Goal: Transaction & Acquisition: Purchase product/service

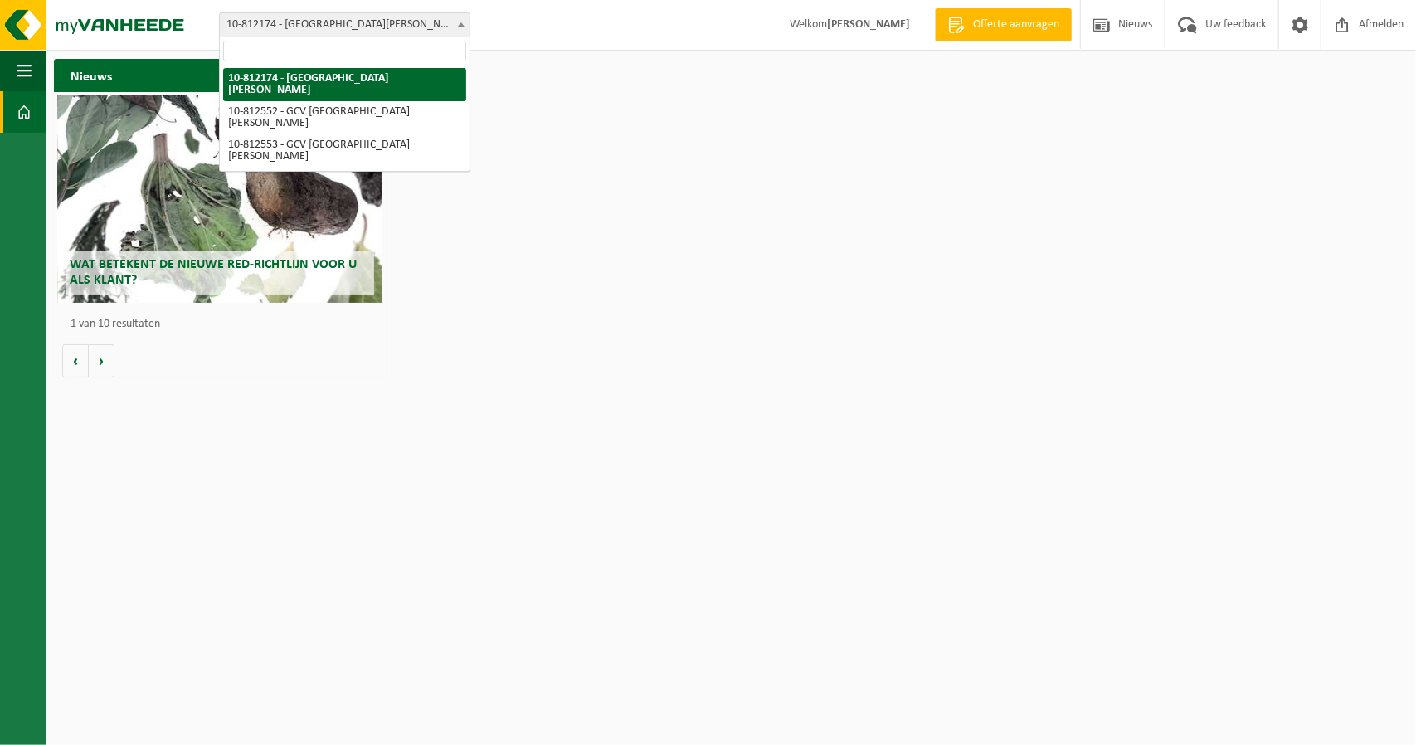
click at [342, 22] on span "10-812174 - [GEOGRAPHIC_DATA][PERSON_NAME]" at bounding box center [345, 24] width 250 height 23
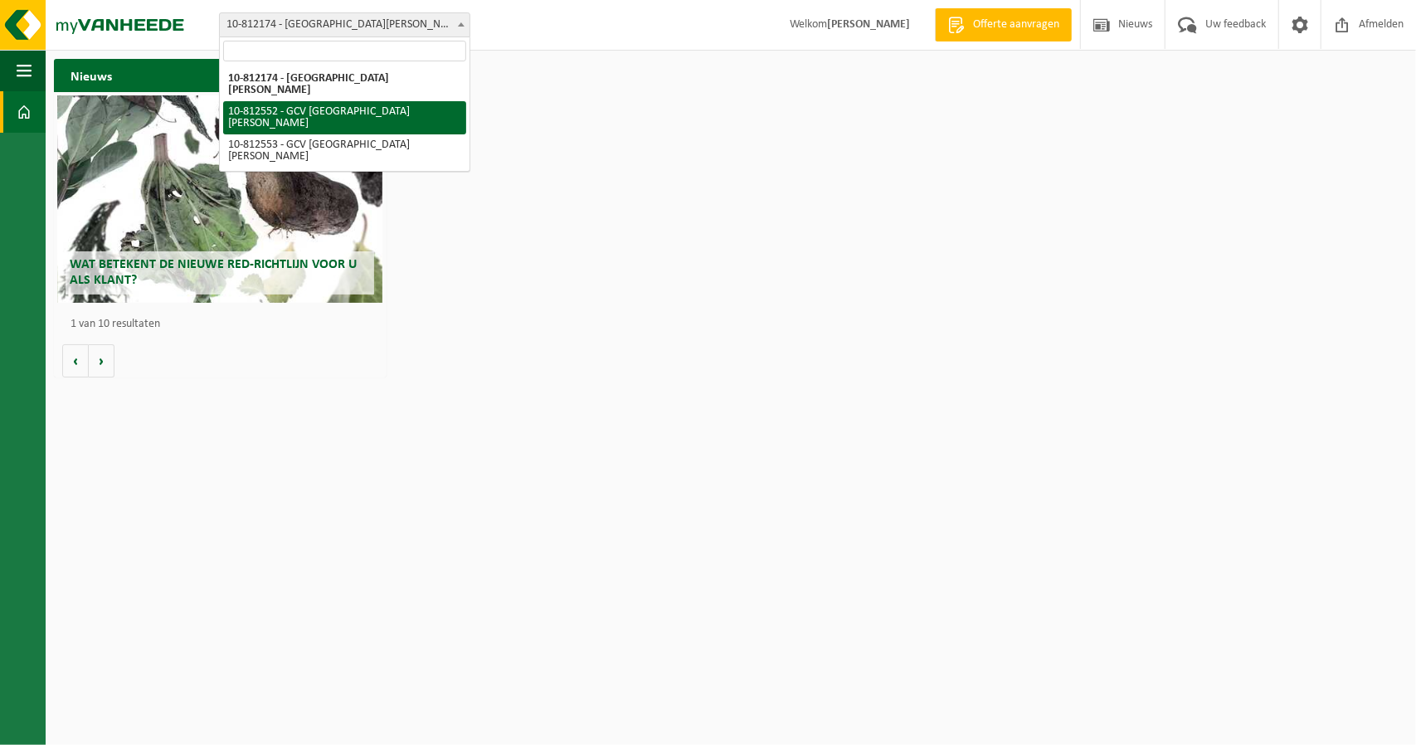
select select "37030"
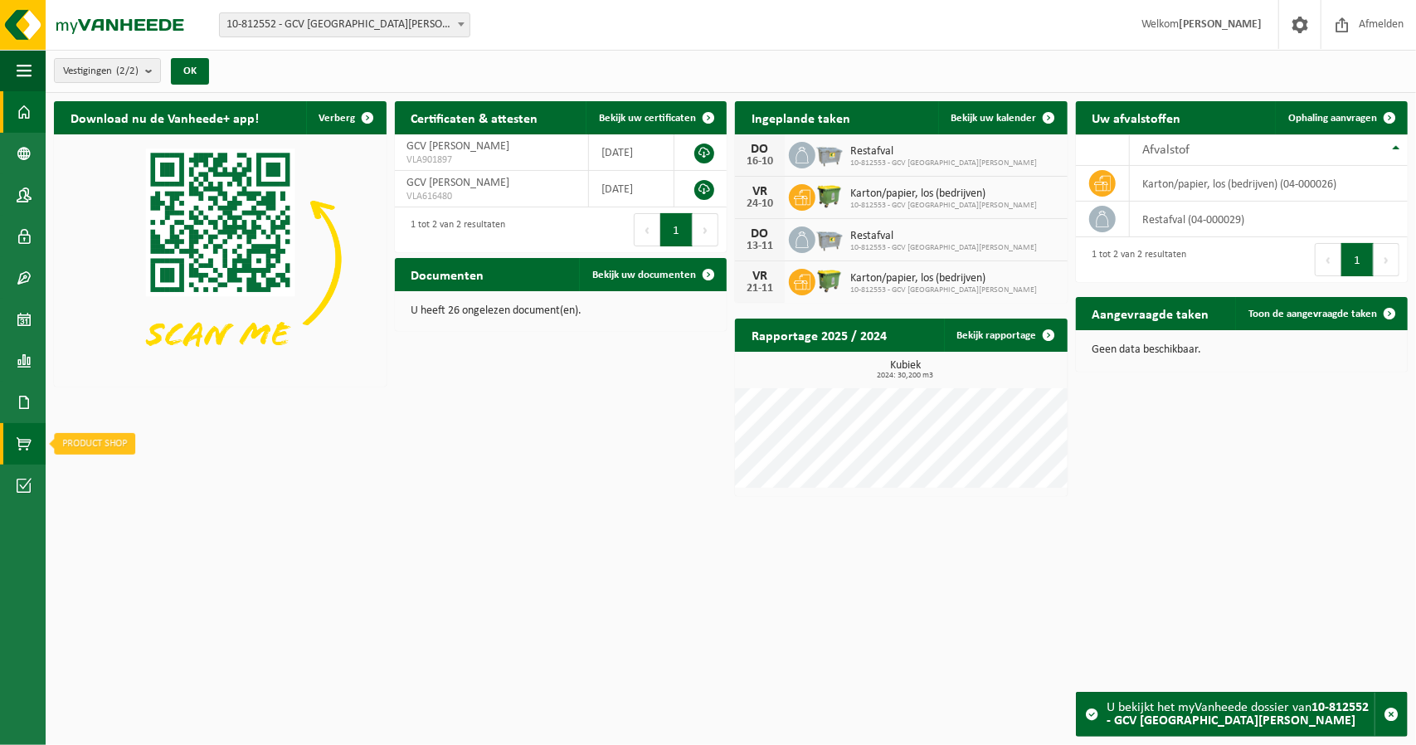
click at [26, 450] on span at bounding box center [24, 443] width 15 height 41
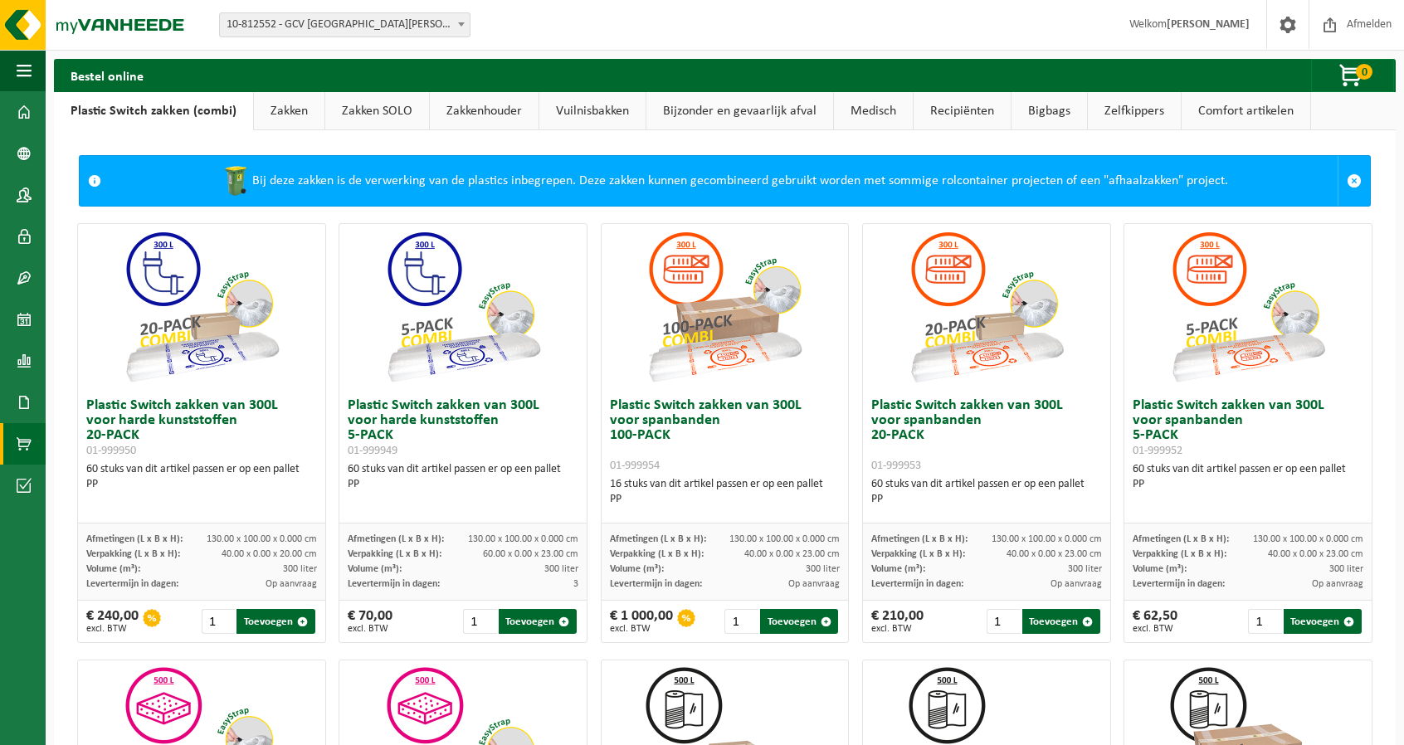
click at [616, 107] on link "Vuilnisbakken" at bounding box center [592, 111] width 106 height 38
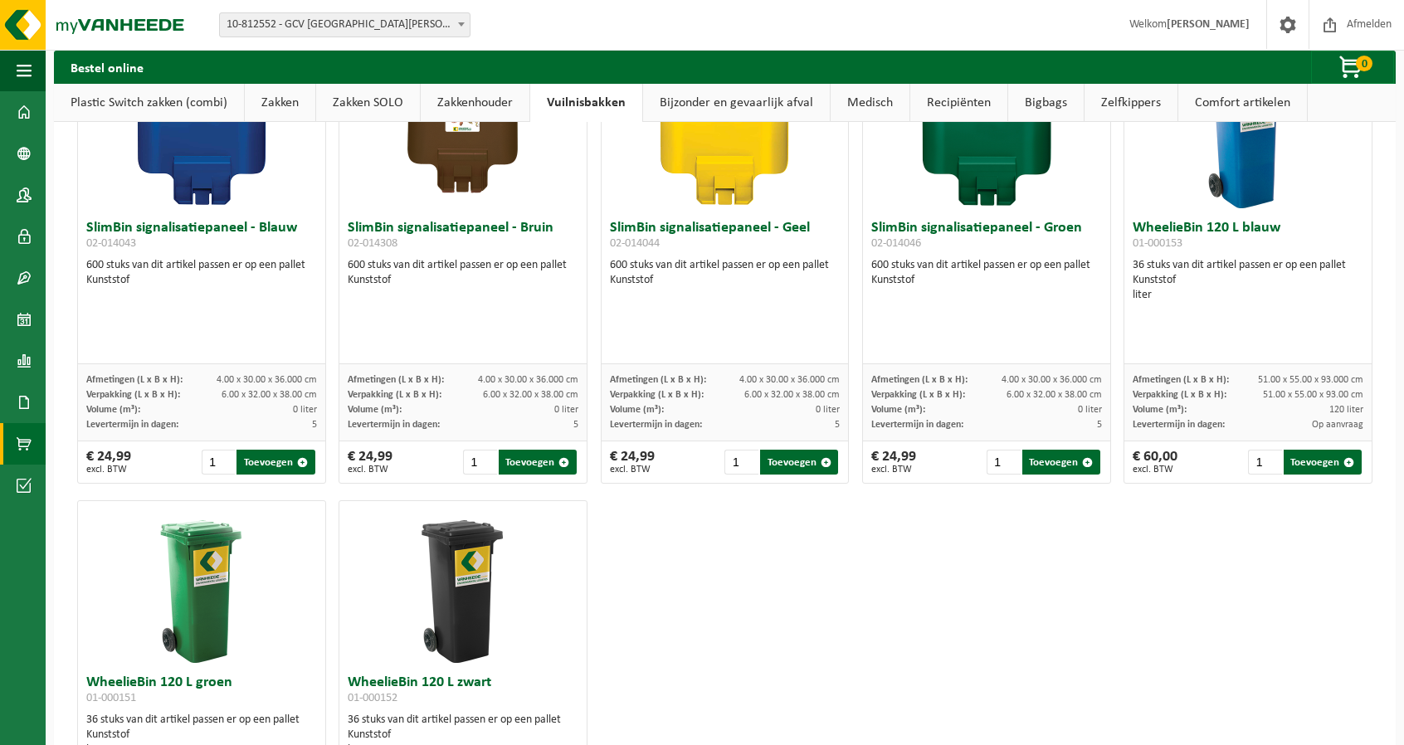
scroll to position [2046, 0]
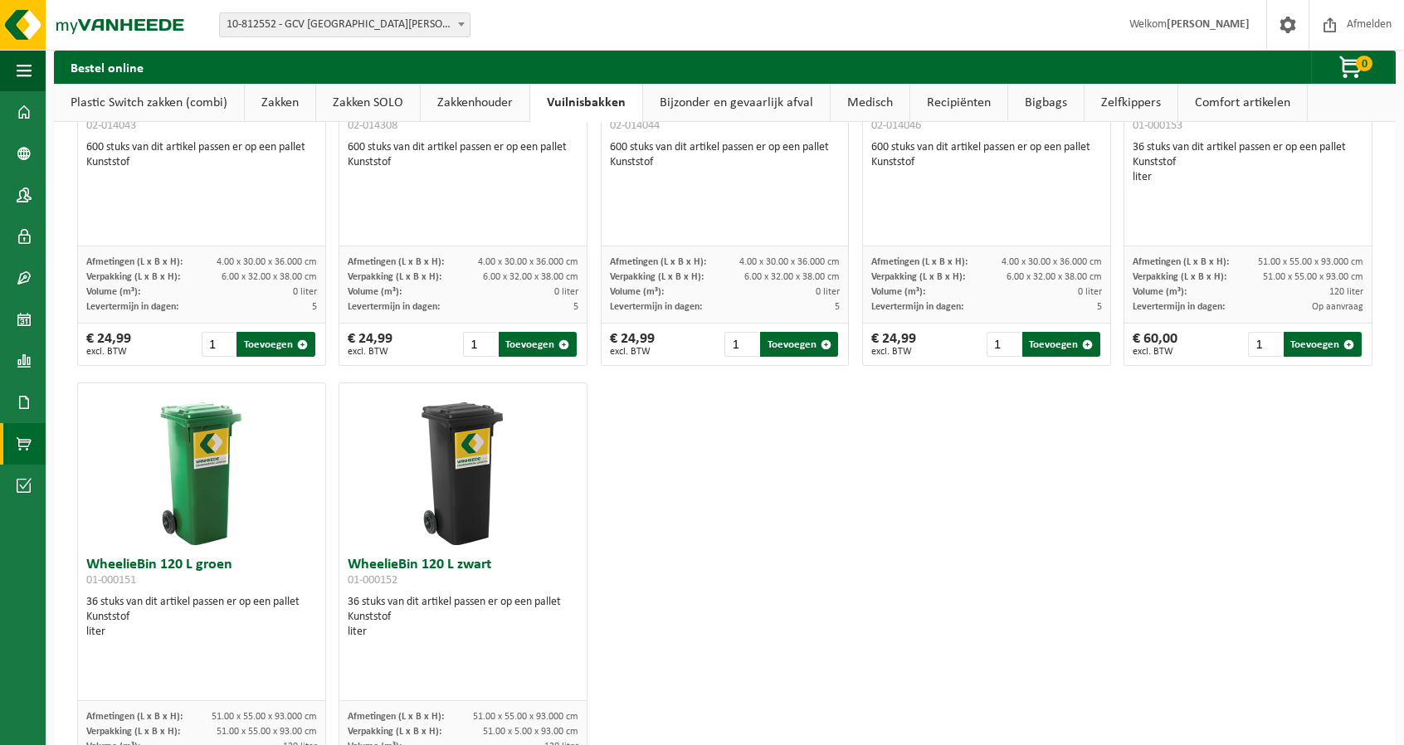
click at [407, 504] on img at bounding box center [463, 466] width 166 height 166
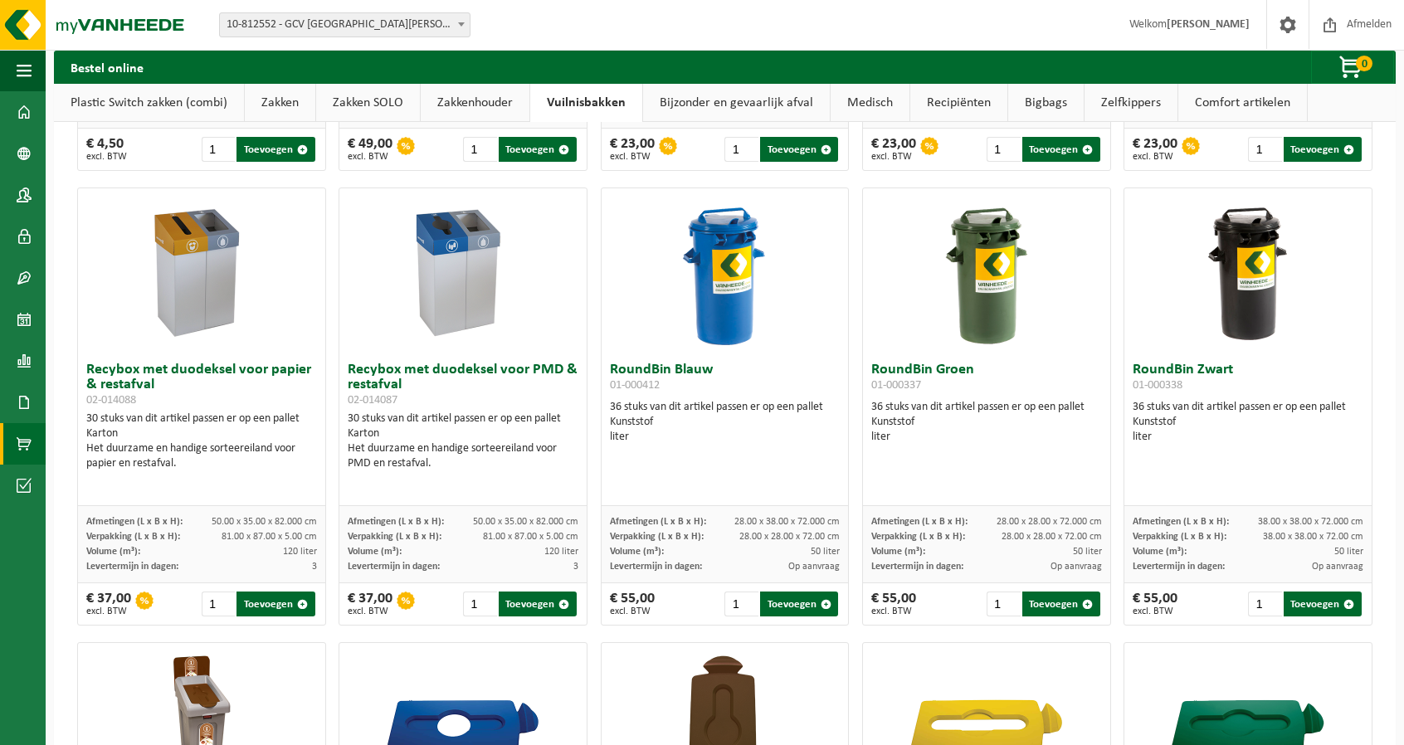
scroll to position [830, 0]
